Goal: Register for event/course

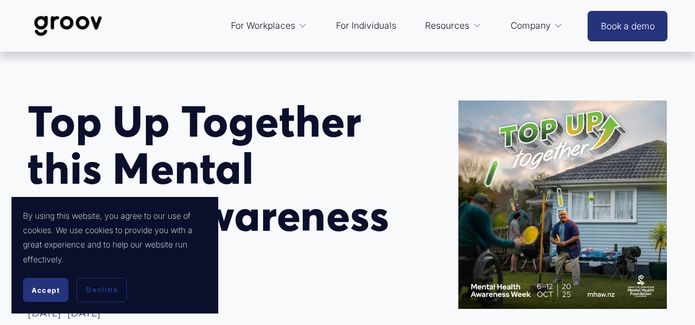
click at [164, 140] on h1 "T op Up Together this Mental Health Awareness Week" at bounding box center [213, 192] width 370 height 188
click at [32, 159] on h1 "T op Up Together this Mental Health Awareness Week" at bounding box center [213, 192] width 370 height 188
click at [41, 292] on span "Accept" at bounding box center [46, 290] width 28 height 9
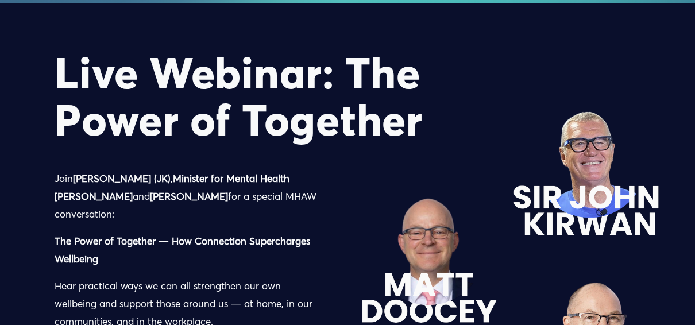
scroll to position [1589, 0]
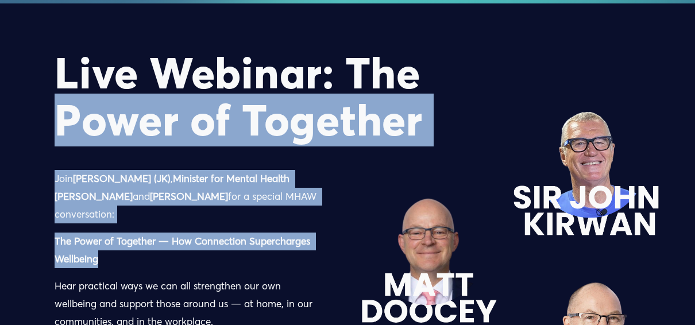
drag, startPoint x: 109, startPoint y: 234, endPoint x: 66, endPoint y: 124, distance: 118.2
click at [66, 124] on div "Live Webinar: The Power of Together [PERSON_NAME] (JK) , Minister for Mental He…" at bounding box center [347, 242] width 695 height 386
drag, startPoint x: 66, startPoint y: 124, endPoint x: 49, endPoint y: 92, distance: 36.5
click at [49, 92] on div "Live Webinar: The Power of Together [PERSON_NAME] (JK) , Minister for Mental He…" at bounding box center [347, 242] width 695 height 386
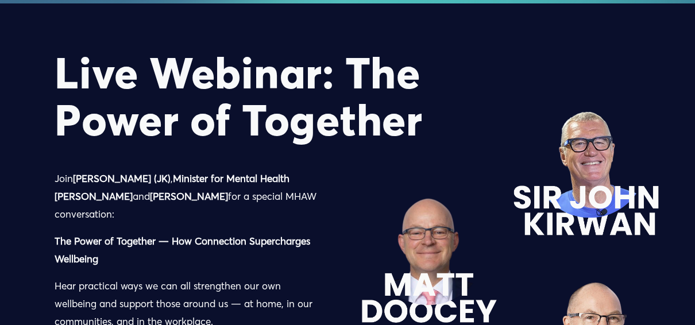
click at [59, 49] on h1 "Live Webinar: The Power of Together" at bounding box center [294, 96] width 478 height 94
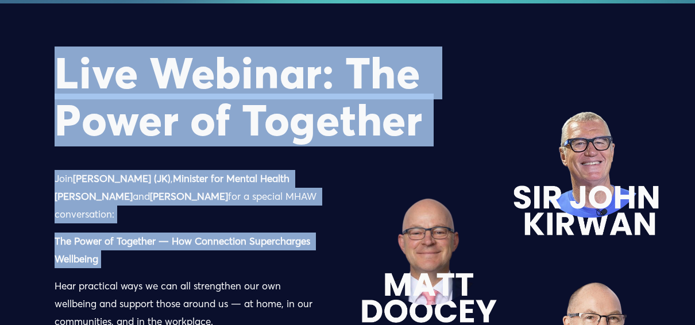
drag, startPoint x: 59, startPoint y: 41, endPoint x: 123, endPoint y: 239, distance: 208.5
click at [123, 239] on div "Live Webinar: The Power of Together [PERSON_NAME] (JK) , Minister for Mental He…" at bounding box center [347, 242] width 695 height 386
copy div "Live Webinar: The Power of Together [PERSON_NAME] (JK) , Minister for Mental He…"
